Goal: Task Accomplishment & Management: Manage account settings

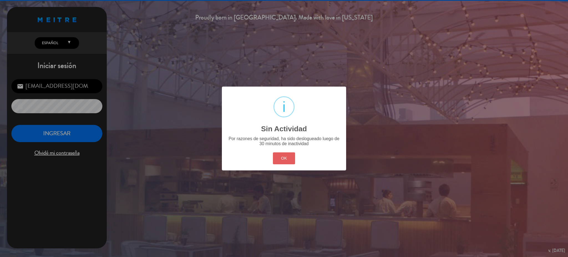
click at [281, 158] on button "OK" at bounding box center [284, 158] width 22 height 12
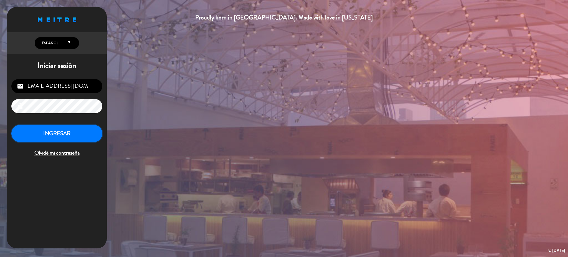
click at [90, 131] on button "INGRESAR" at bounding box center [56, 133] width 91 height 17
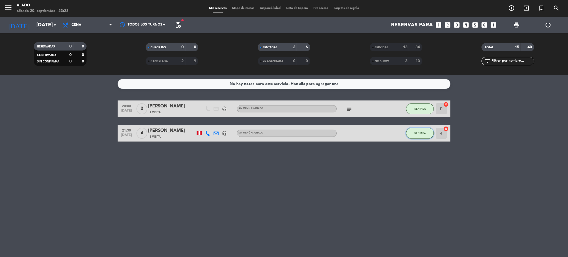
click at [423, 133] on span "SENTADA" at bounding box center [420, 133] width 11 height 3
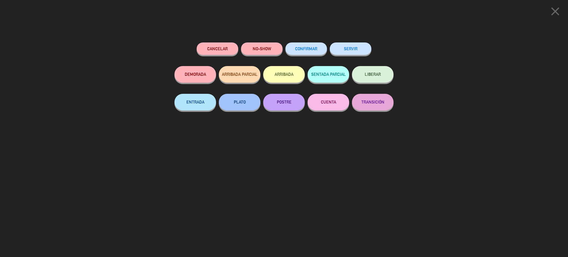
click at [350, 48] on button "SERVIR" at bounding box center [351, 48] width 42 height 12
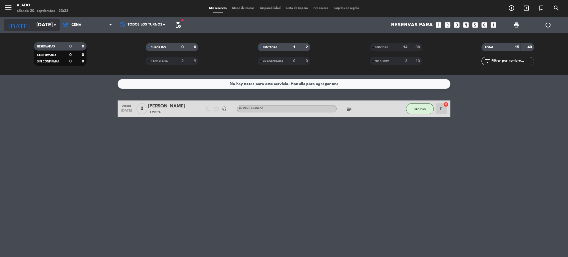
click at [49, 27] on input "[DATE]" at bounding box center [67, 25] width 67 height 12
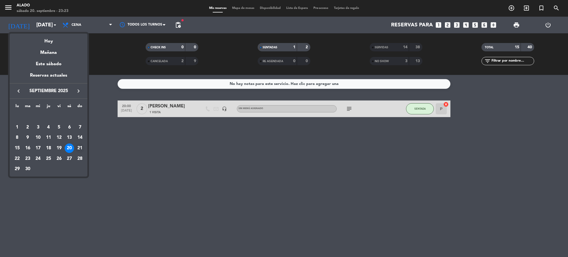
click at [81, 148] on div "21" at bounding box center [79, 148] width 9 height 9
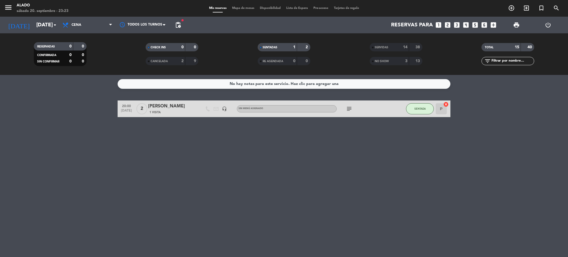
type input "[DATE]"
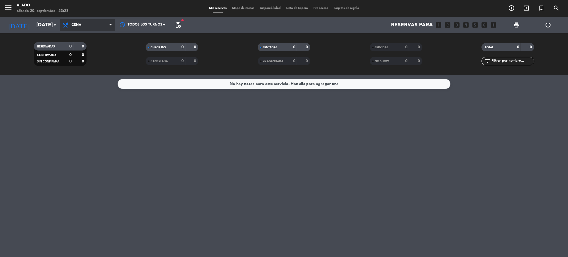
click at [86, 25] on span "Cena" at bounding box center [88, 25] width 56 height 12
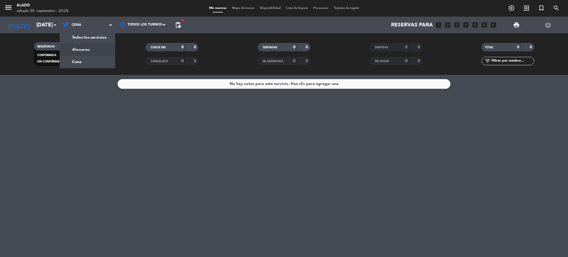
click at [88, 51] on div "menu Alado [DATE] 20. septiembre - 23:23 Mis reservas Mapa de mesas Disponibili…" at bounding box center [284, 37] width 568 height 75
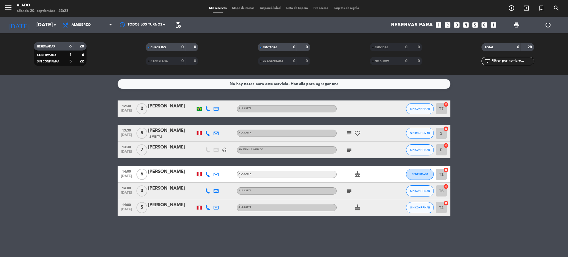
click at [350, 150] on icon "subject" at bounding box center [349, 150] width 7 height 7
click at [490, 163] on bookings-row "12:30 [DATE] 2 [PERSON_NAME] A la carta SIN CONFIRMAR T7 cancel 13:30 [DATE] 5 …" at bounding box center [284, 157] width 568 height 115
click at [349, 131] on icon "subject" at bounding box center [349, 133] width 7 height 7
click at [494, 151] on bookings-row "12:30 [DATE] 2 [PERSON_NAME] A la carta SIN CONFIRMAR T7 cancel 13:30 [DATE] 5 …" at bounding box center [284, 157] width 568 height 115
click at [350, 190] on icon "subject" at bounding box center [349, 191] width 7 height 7
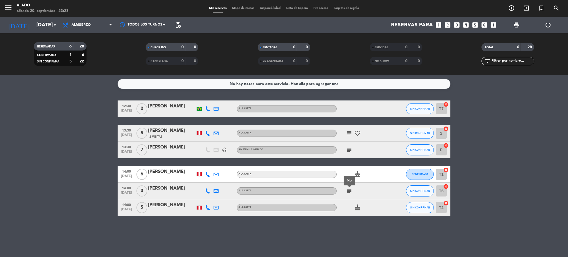
click at [500, 155] on bookings-row "12:30 [DATE] 2 [PERSON_NAME] A la carta SIN CONFIRMAR T7 cancel 13:30 [DATE] 5 …" at bounding box center [284, 157] width 568 height 115
click at [357, 175] on icon "cake" at bounding box center [357, 174] width 7 height 7
click at [512, 157] on bookings-row "12:30 [DATE] 2 [PERSON_NAME] A la carta SIN CONFIRMAR T7 cancel 13:30 [DATE] 5 …" at bounding box center [284, 157] width 568 height 115
